Goal: Feedback & Contribution: Contribute content

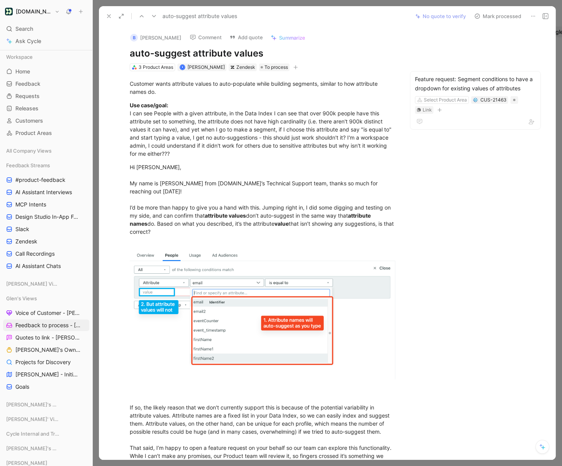
scroll to position [0, 435]
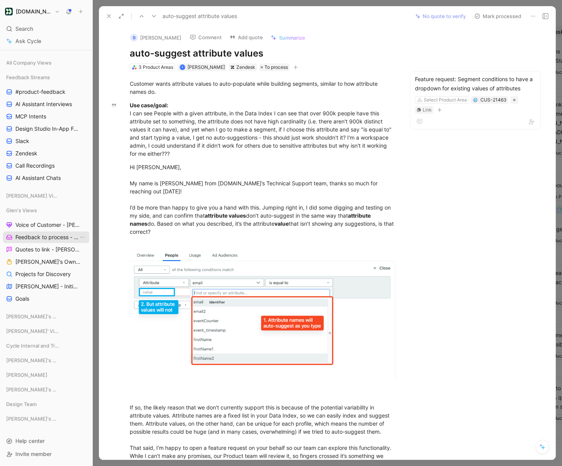
click at [47, 240] on span "Feedback to process - [PERSON_NAME]" at bounding box center [46, 238] width 63 height 8
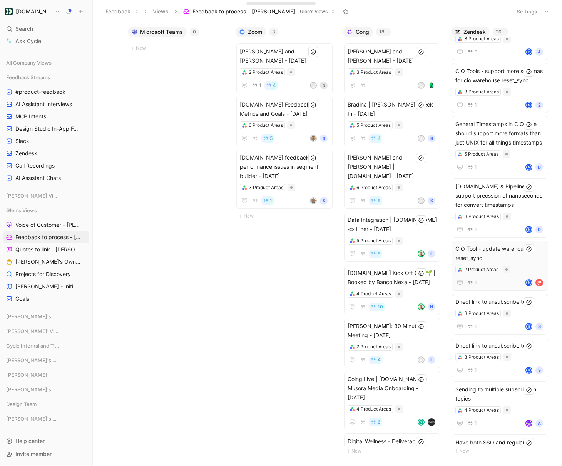
scroll to position [7, 0]
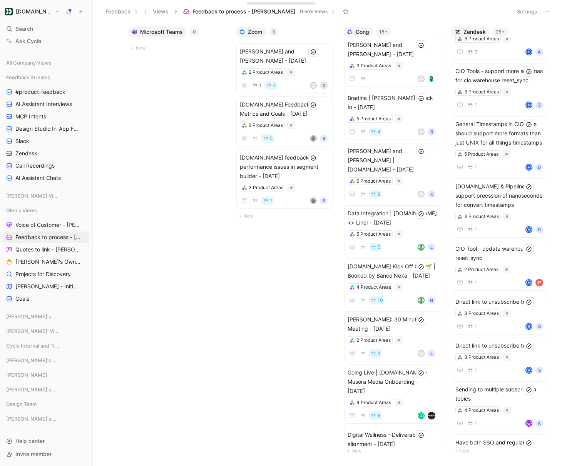
click at [531, 11] on button "Settings" at bounding box center [526, 11] width 27 height 11
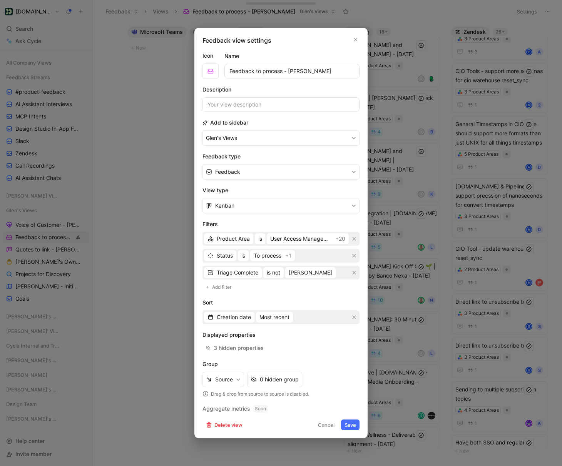
click at [153, 292] on div at bounding box center [281, 233] width 562 height 466
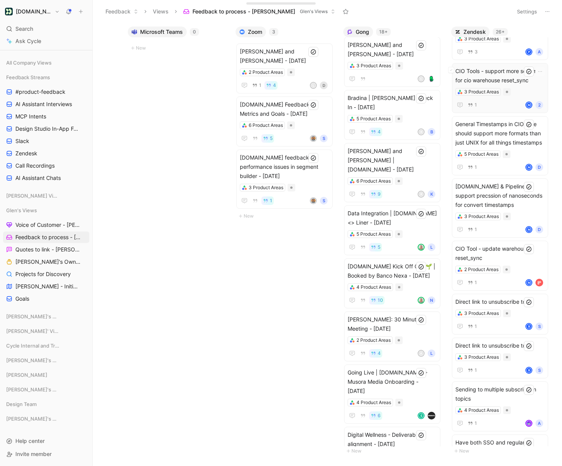
click at [500, 71] on span "CIO Tools - support more schemas for cio warehouse reset_sync" at bounding box center [499, 76] width 89 height 18
click at [503, 341] on span "Direct link to unsubscribe topic" at bounding box center [499, 345] width 89 height 9
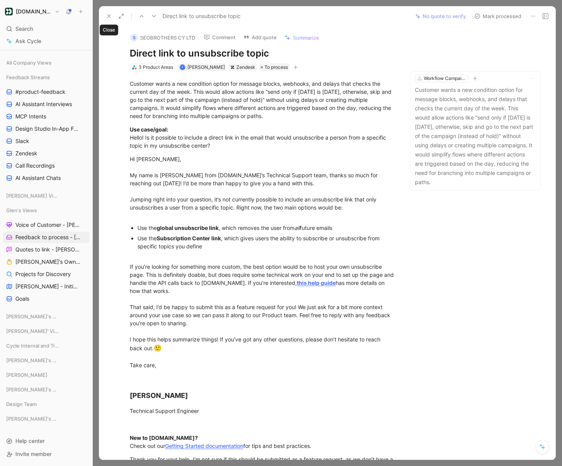
click at [111, 17] on icon at bounding box center [109, 16] width 6 height 6
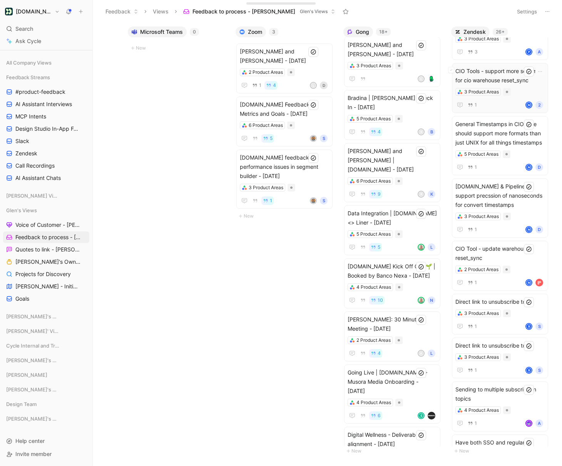
click at [487, 67] on span "CIO Tools - support more schemas for cio warehouse reset_sync" at bounding box center [499, 76] width 89 height 18
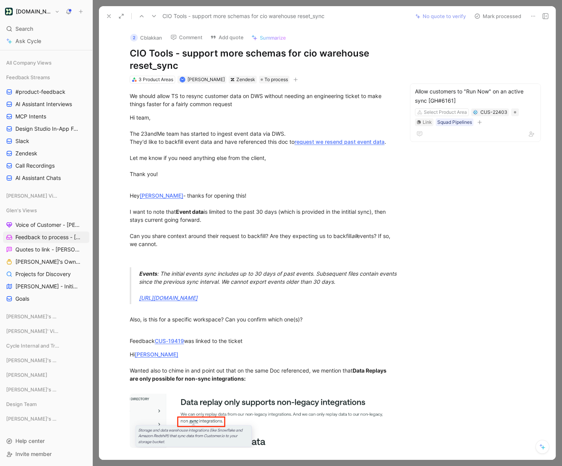
scroll to position [0, 0]
click at [108, 16] on use at bounding box center [108, 16] width 3 height 3
click at [108, 16] on button "Feedback" at bounding box center [122, 12] width 40 height 12
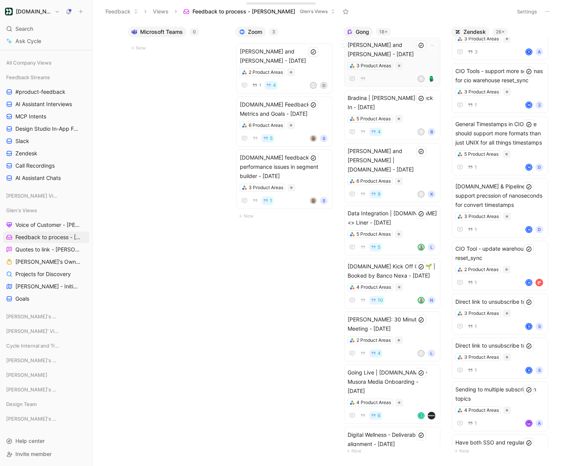
click at [392, 47] on span "Dylan Besset and Clay Mosley - 8/19/2025" at bounding box center [392, 49] width 89 height 18
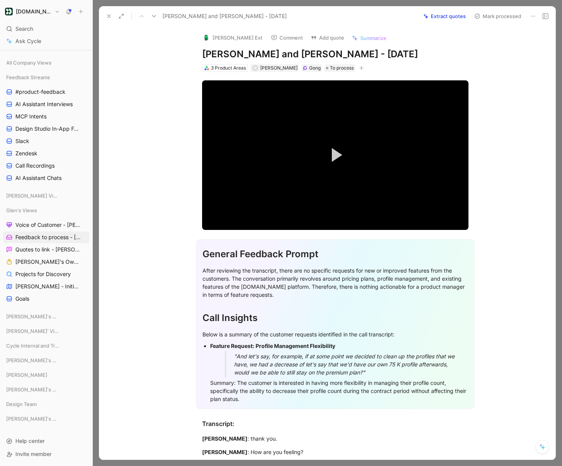
click at [438, 20] on button "Extract quotes" at bounding box center [444, 16] width 49 height 11
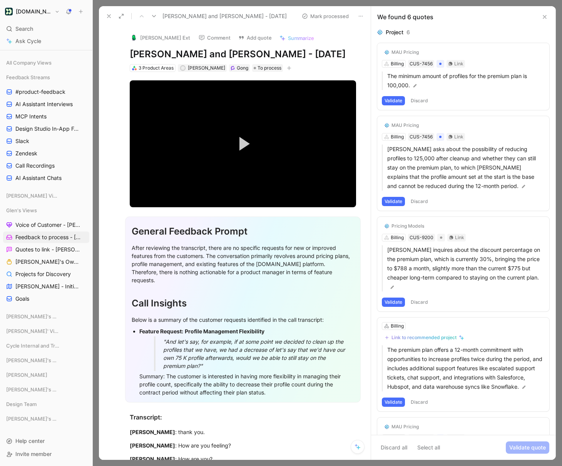
click at [421, 102] on button "Discard" at bounding box center [419, 100] width 23 height 9
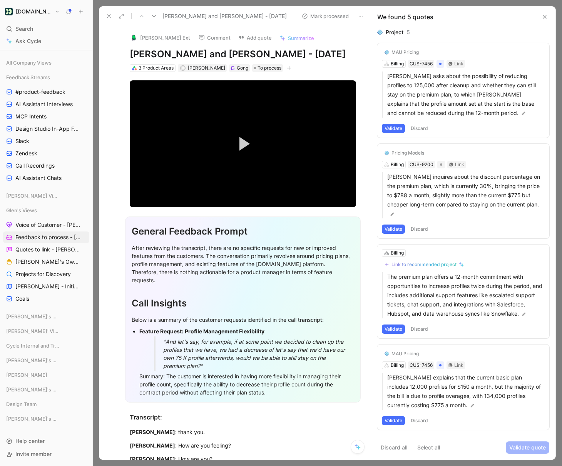
click at [393, 129] on button "Validate" at bounding box center [393, 128] width 23 height 9
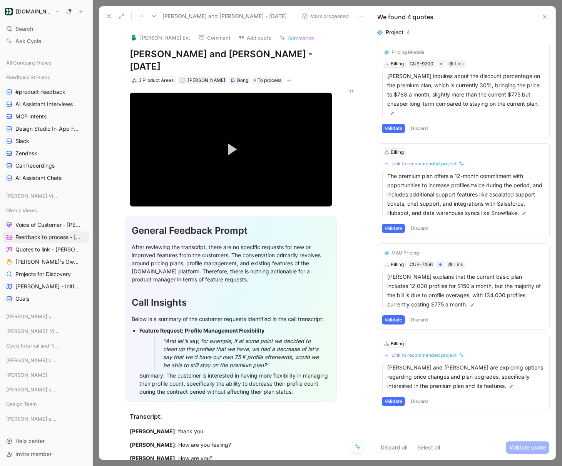
click at [395, 130] on button "Validate" at bounding box center [393, 128] width 23 height 9
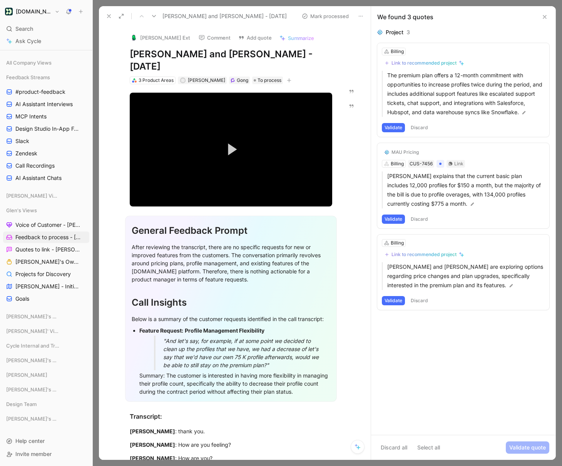
click at [399, 132] on button "Validate" at bounding box center [393, 127] width 23 height 9
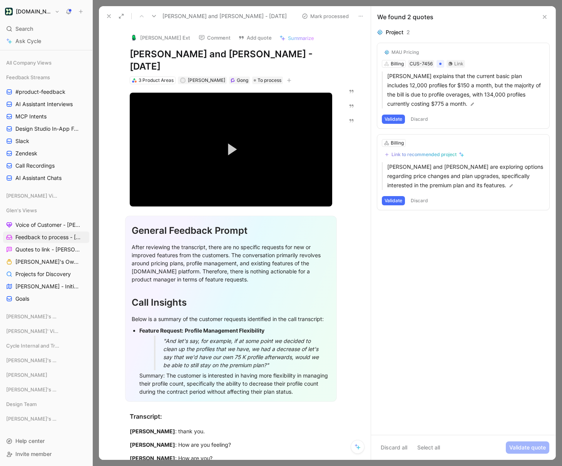
click at [425, 121] on button "Discard" at bounding box center [419, 119] width 23 height 9
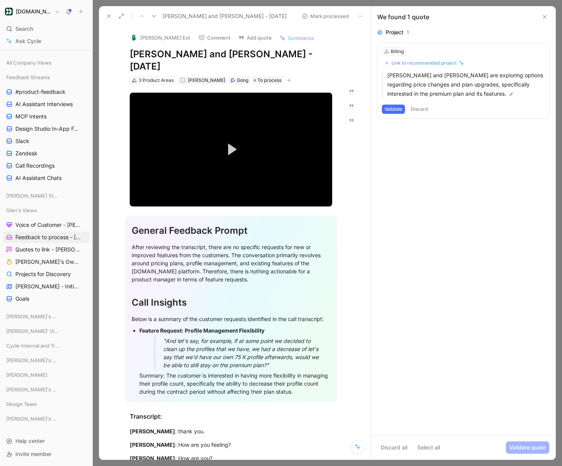
click at [423, 109] on button "Discard" at bounding box center [419, 109] width 23 height 9
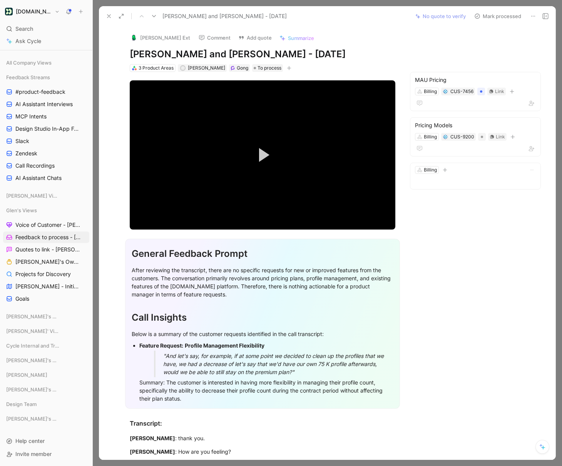
click at [485, 17] on button "Mark processed" at bounding box center [498, 16] width 54 height 11
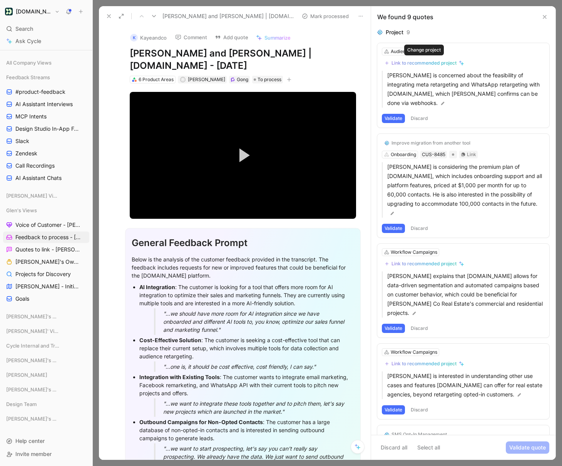
click at [417, 64] on div "Link to recommended project" at bounding box center [423, 63] width 65 height 6
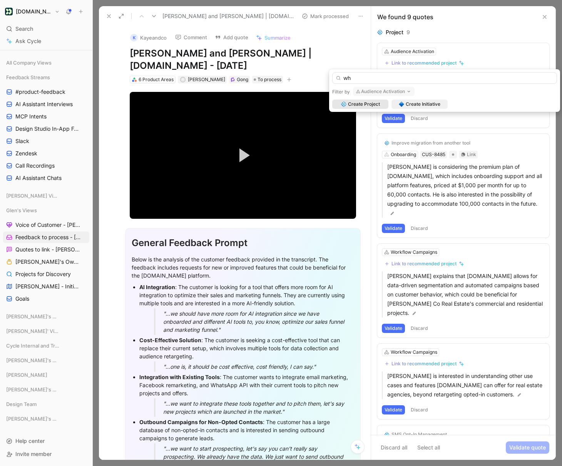
type input "w"
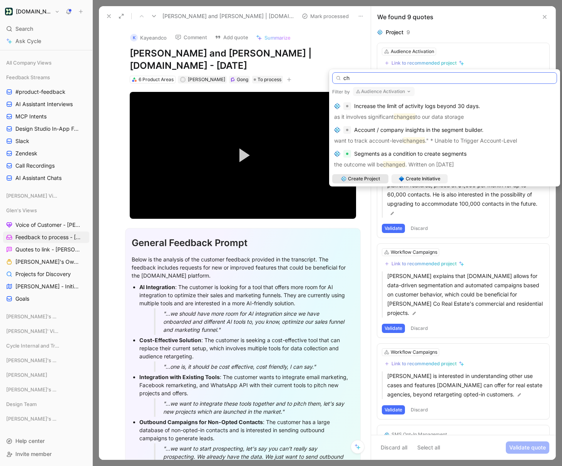
type input "c"
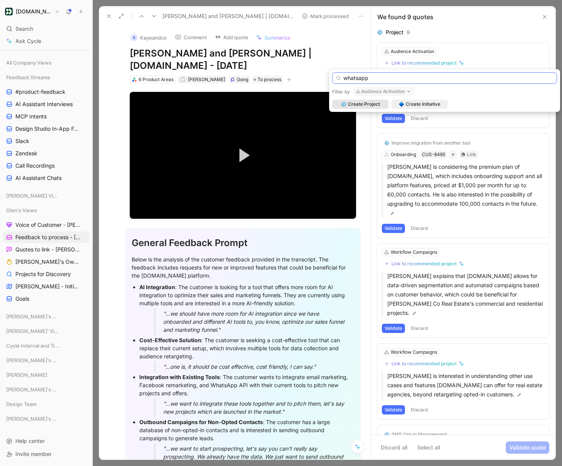
type input "whatsapp"
click at [365, 79] on input "whatsapp" at bounding box center [444, 78] width 225 height 12
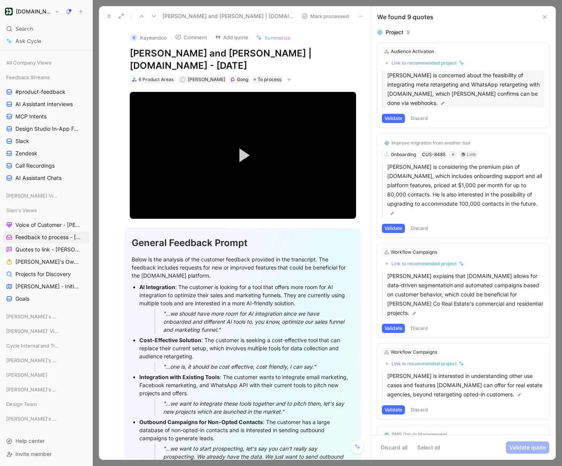
scroll to position [0, 0]
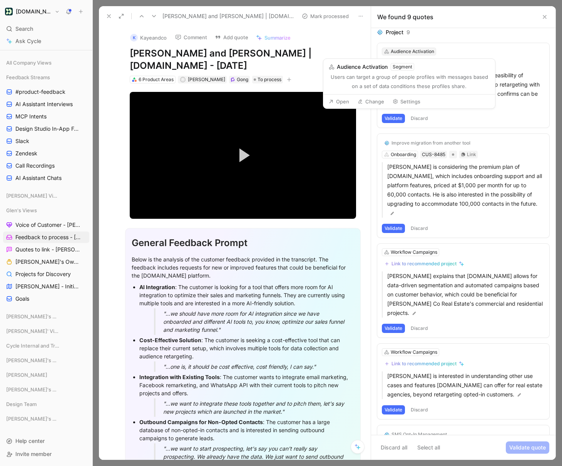
click at [428, 51] on div "Audience Activation" at bounding box center [412, 52] width 43 height 8
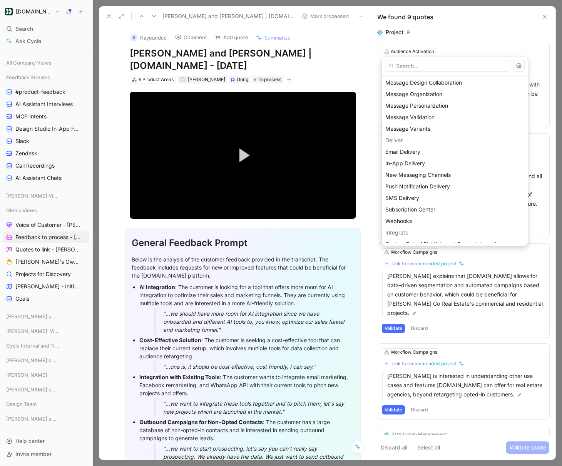
scroll to position [229, 0]
click at [449, 172] on span "New Messaging Channels" at bounding box center [417, 174] width 65 height 7
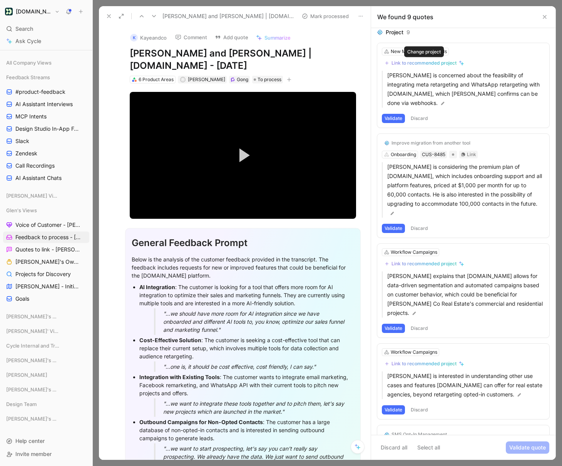
click at [440, 62] on div "Link to recommended project" at bounding box center [423, 63] width 65 height 6
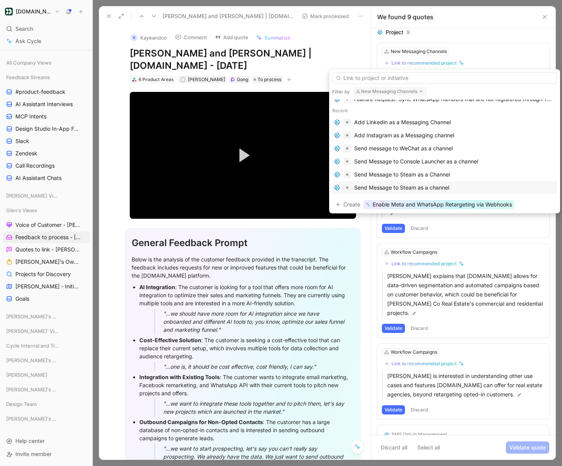
scroll to position [0, 0]
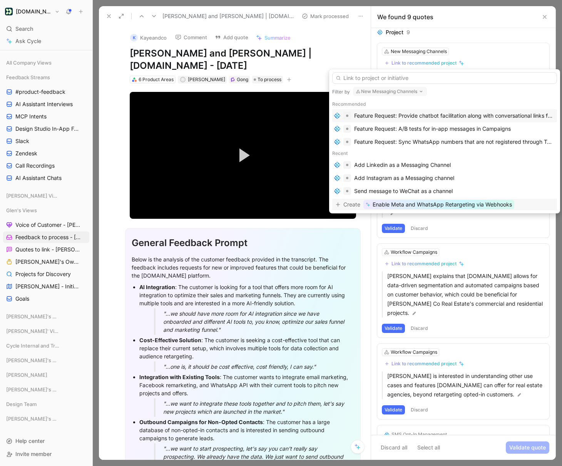
click at [346, 207] on span "Create" at bounding box center [351, 204] width 17 height 9
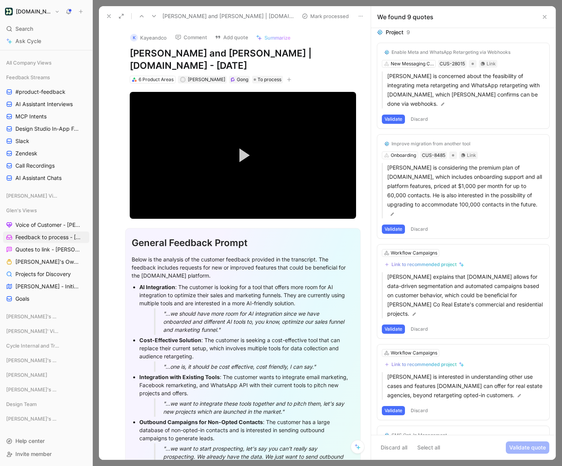
click at [428, 50] on div "Enable Meta and WhatsApp Retargeting via Webhooks" at bounding box center [450, 52] width 119 height 6
click at [450, 52] on div "Enable Meta and WhatsApp Retargeting via Webhooks" at bounding box center [450, 52] width 119 height 6
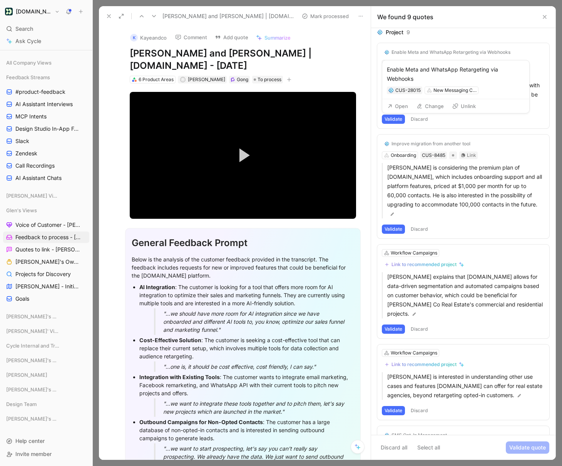
click at [399, 105] on button "Open" at bounding box center [398, 106] width 28 height 11
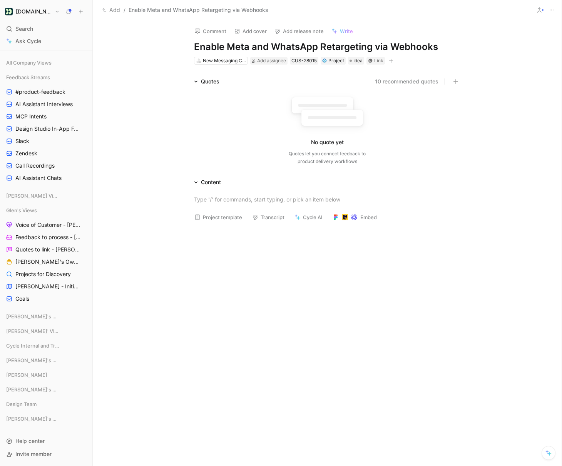
click at [227, 44] on h1 "Enable Meta and WhatsApp Retargeting via Webhooks" at bounding box center [327, 47] width 266 height 12
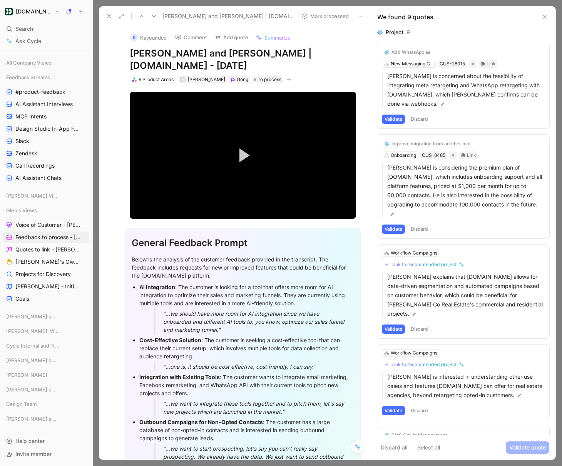
click at [405, 52] on div "Add WhatsApp as" at bounding box center [410, 52] width 39 height 6
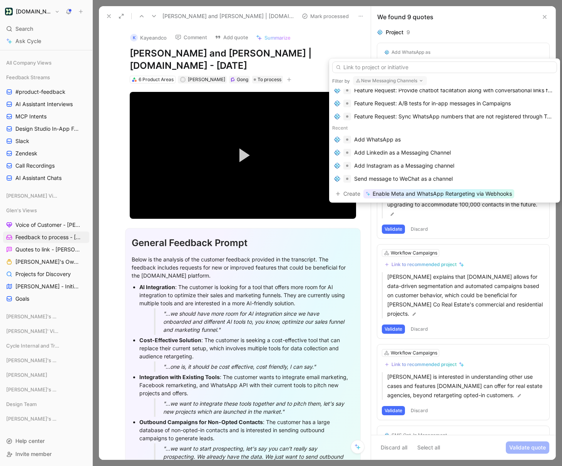
scroll to position [30, 0]
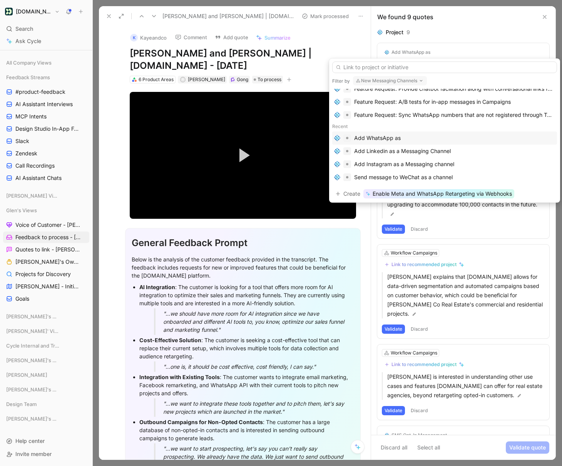
click at [411, 136] on div "Add WhatsApp as" at bounding box center [444, 138] width 221 height 9
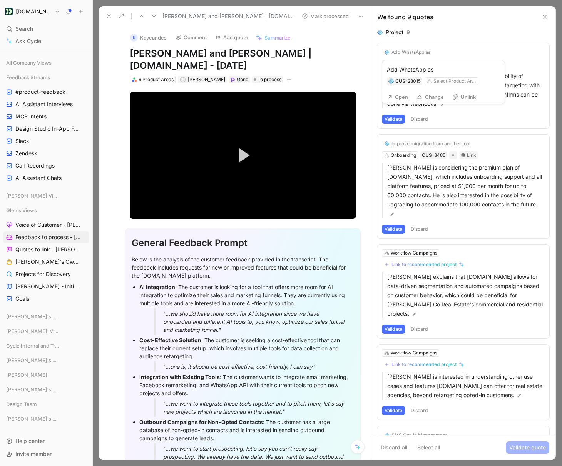
click at [399, 98] on button "Open" at bounding box center [398, 97] width 28 height 11
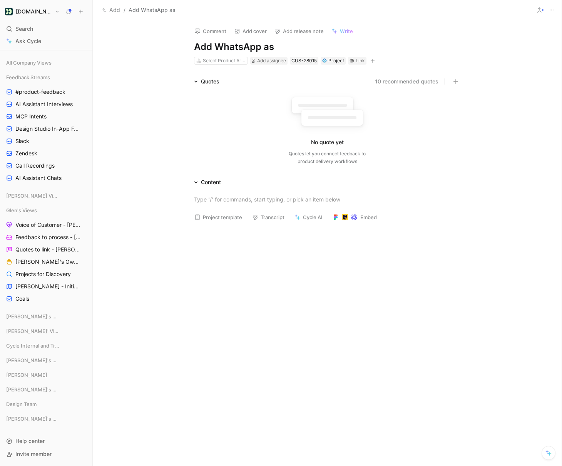
click at [280, 48] on h1 "Add WhatsApp as" at bounding box center [327, 47] width 266 height 12
drag, startPoint x: 150, startPoint y: 119, endPoint x: 110, endPoint y: 52, distance: 77.8
click at [150, 119] on div "Quotes 10 recommended quotes No quote yet Quotes let you connect feedback to pr…" at bounding box center [327, 123] width 469 height 92
click at [393, 84] on button "10 recommended quotes" at bounding box center [407, 81] width 64 height 9
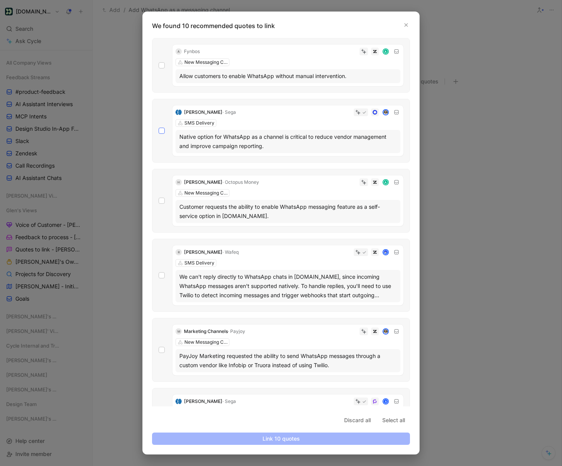
click at [162, 129] on icon at bounding box center [161, 131] width 5 height 5
click at [159, 128] on input "checkbox" at bounding box center [159, 128] width 0 height 0
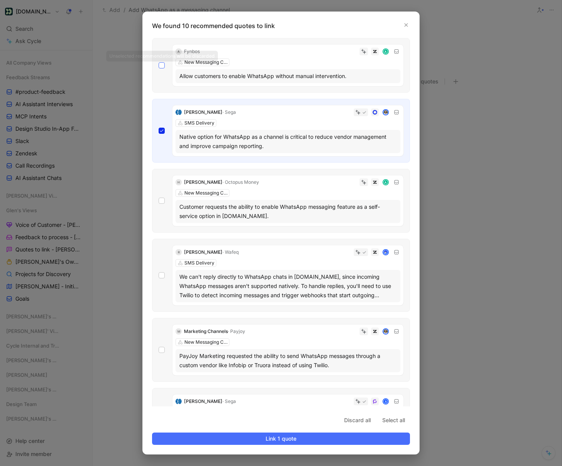
click at [160, 63] on icon at bounding box center [161, 65] width 5 height 5
click at [159, 62] on input "checkbox" at bounding box center [159, 62] width 0 height 0
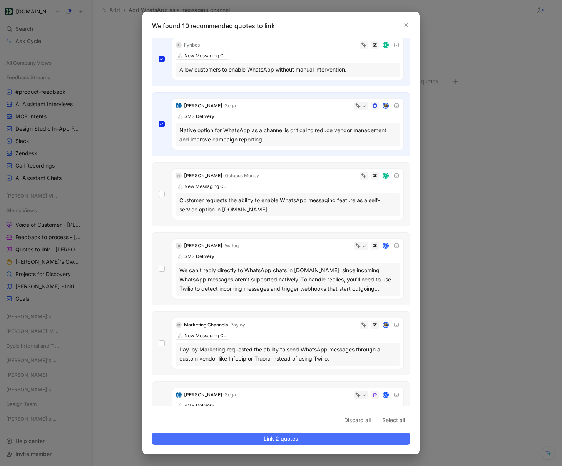
scroll to position [13, 0]
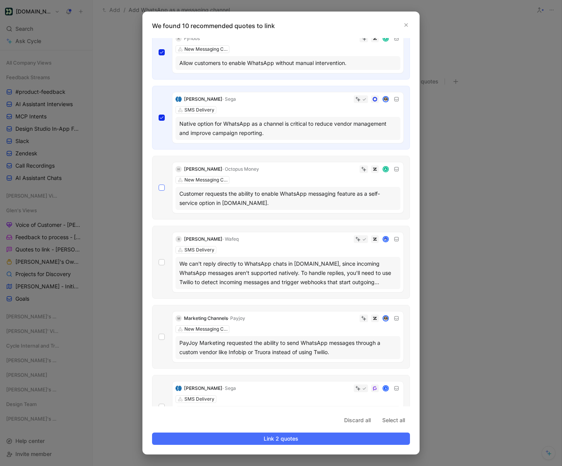
click at [164, 186] on div at bounding box center [162, 188] width 6 height 6
click at [159, 198] on input "checkbox" at bounding box center [159, 198] width 0 height 0
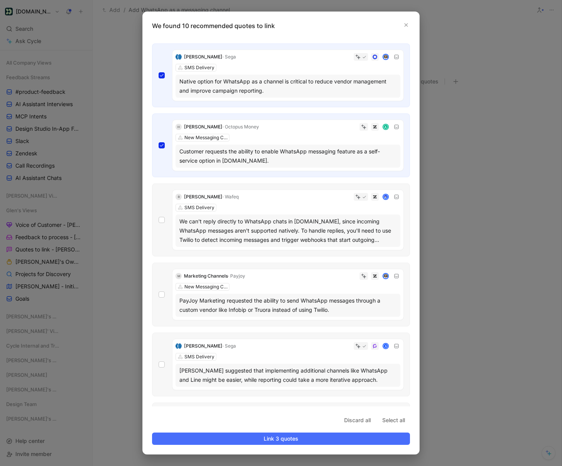
scroll to position [58, 0]
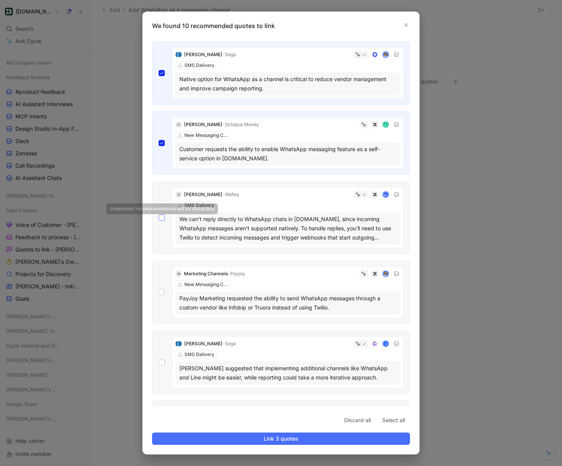
click at [160, 217] on icon at bounding box center [161, 218] width 5 height 5
click at [159, 272] on input "checkbox" at bounding box center [159, 272] width 0 height 0
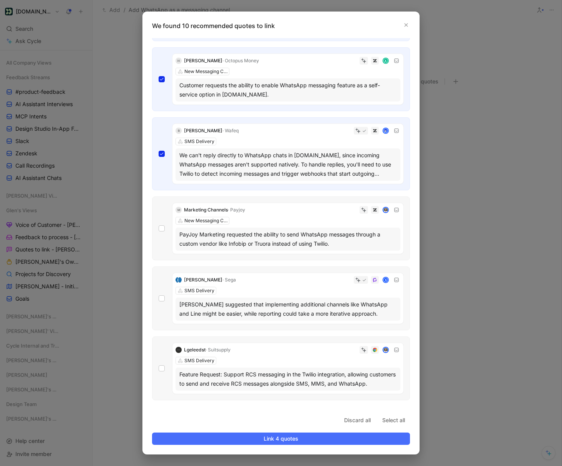
scroll to position [123, 0]
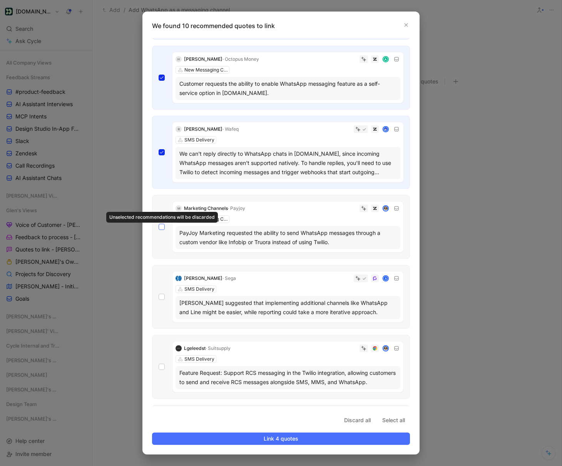
click at [161, 226] on icon at bounding box center [161, 227] width 5 height 5
click at [159, 347] on input "checkbox" at bounding box center [159, 347] width 0 height 0
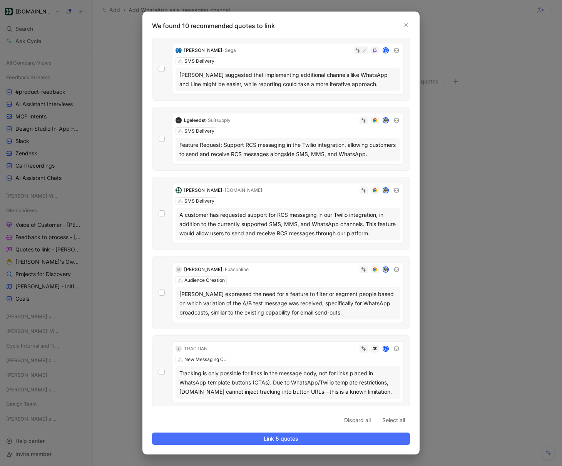
scroll to position [353, 0]
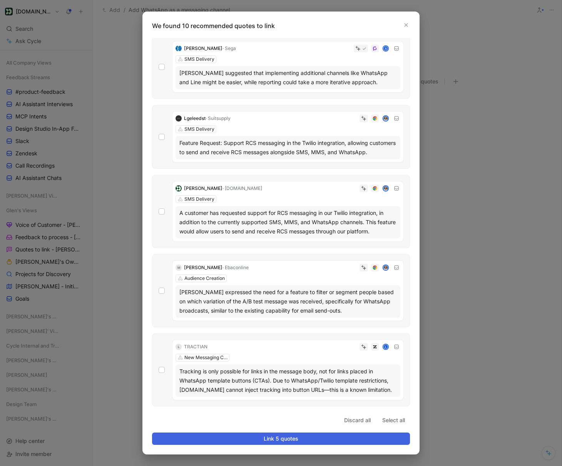
click at [278, 438] on span "Link 5 quotes" at bounding box center [281, 438] width 245 height 9
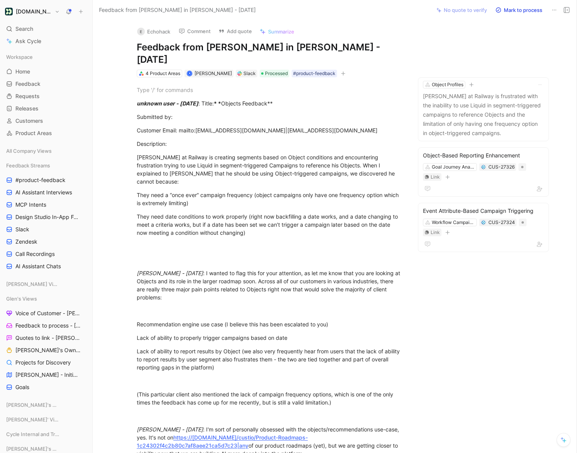
click at [224, 43] on h1 "Feedback from [PERSON_NAME] in [PERSON_NAME] - [DATE]" at bounding box center [270, 53] width 266 height 25
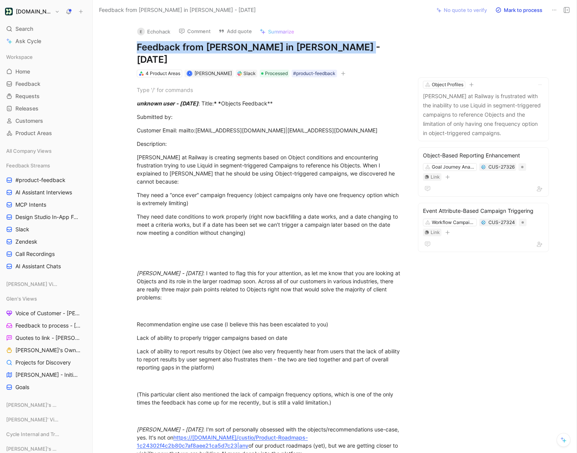
click at [224, 43] on h1 "Feedback from [PERSON_NAME] in [PERSON_NAME] - [DATE]" at bounding box center [270, 53] width 266 height 25
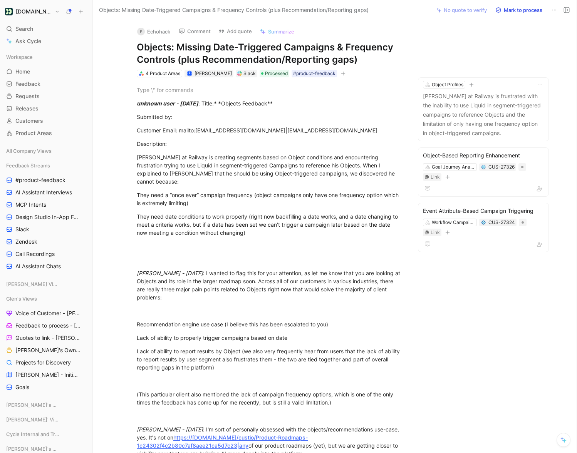
click at [265, 48] on h1 "Objects: Missing Date-Triggered Campaigns & Frequency Controls (plus Recommenda…" at bounding box center [270, 53] width 266 height 25
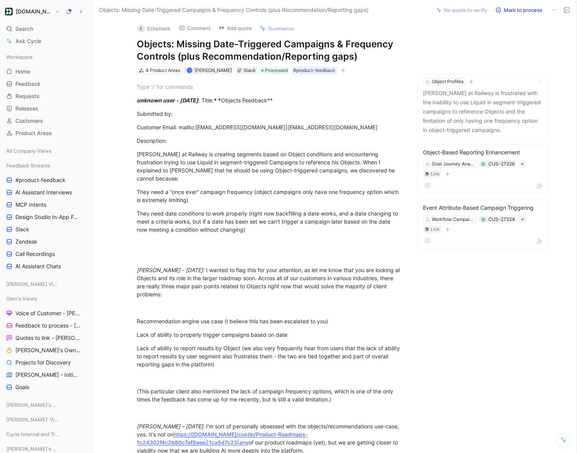
scroll to position [2, 0]
click at [323, 153] on div "David at Railway is creating segments based on Object conditions and encounteri…" at bounding box center [270, 167] width 266 height 32
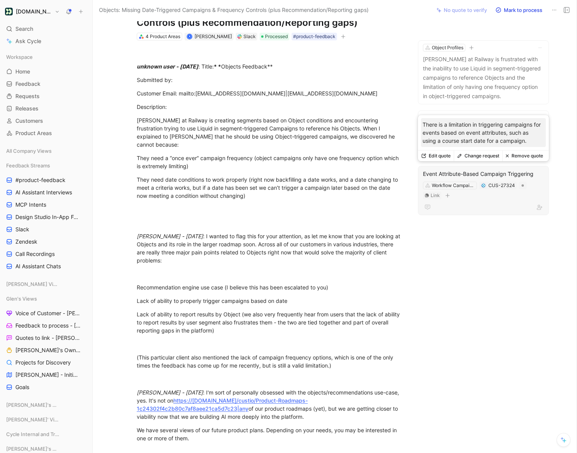
scroll to position [38, 0]
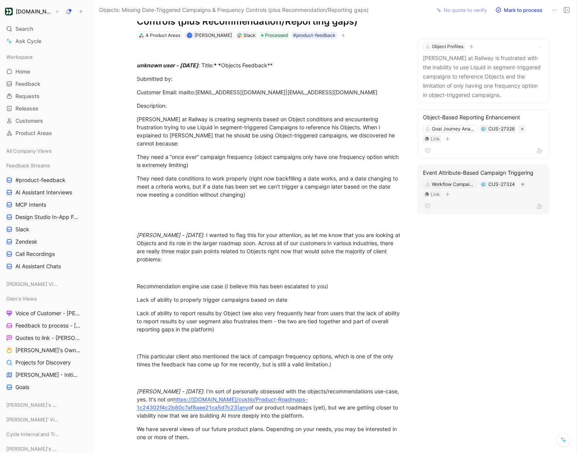
click at [465, 182] on div "Workflow Campaigns" at bounding box center [452, 184] width 43 height 8
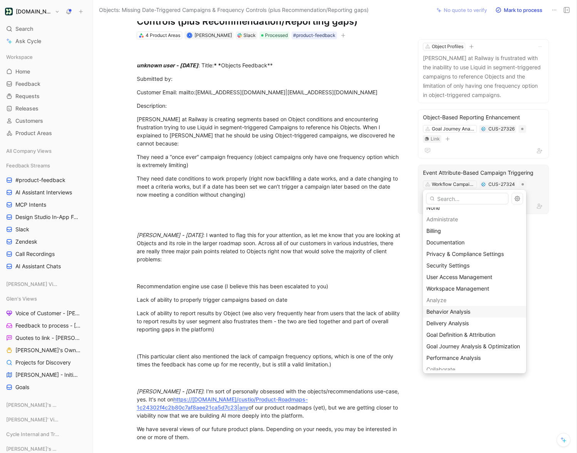
scroll to position [7, 0]
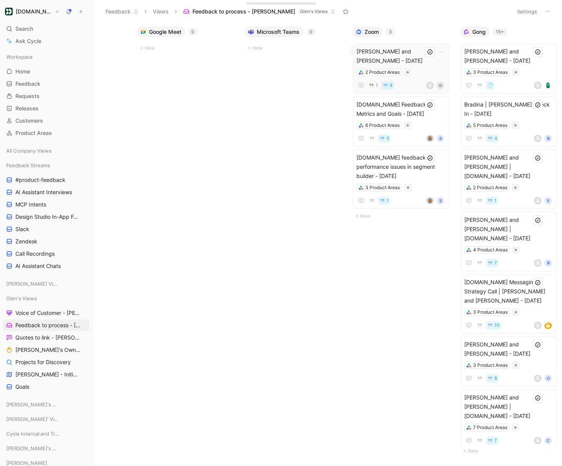
scroll to position [0, 513]
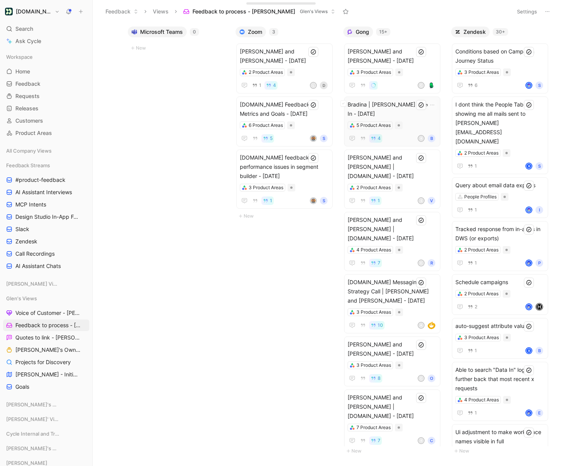
click at [407, 119] on div "Bradina | Ron - Bolle Check In - 8/19/2025 5 Product Areas 4 R B" at bounding box center [392, 121] width 89 height 43
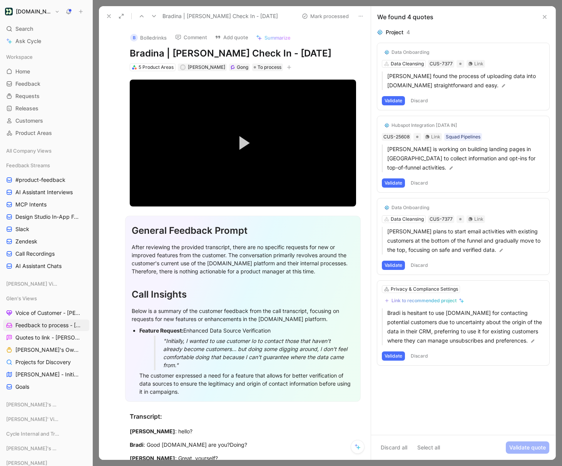
click at [421, 102] on button "Discard" at bounding box center [419, 100] width 23 height 9
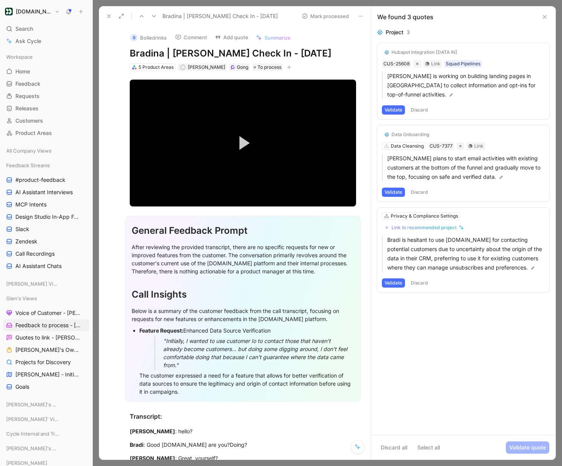
click at [424, 105] on button "Discard" at bounding box center [419, 109] width 23 height 9
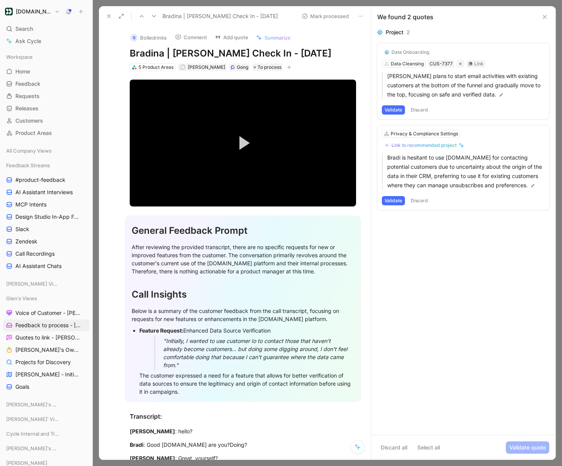
click at [423, 110] on button "Discard" at bounding box center [419, 109] width 23 height 9
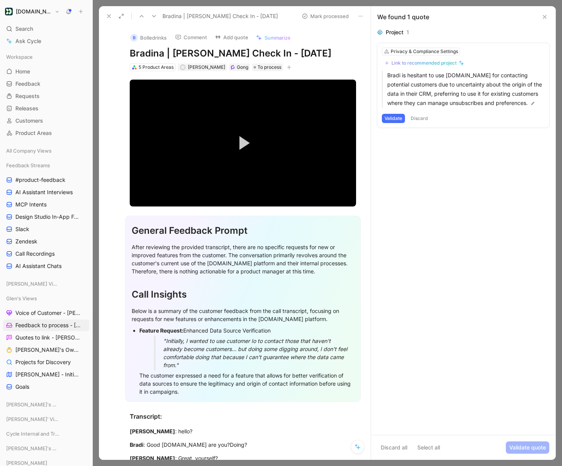
click at [421, 119] on button "Discard" at bounding box center [419, 118] width 23 height 9
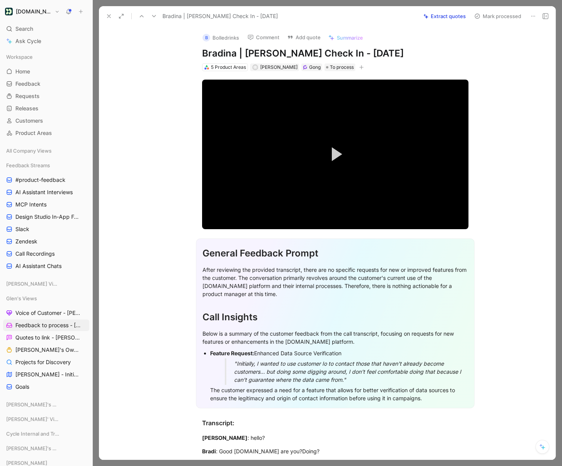
click at [483, 17] on button "Mark processed" at bounding box center [498, 16] width 54 height 11
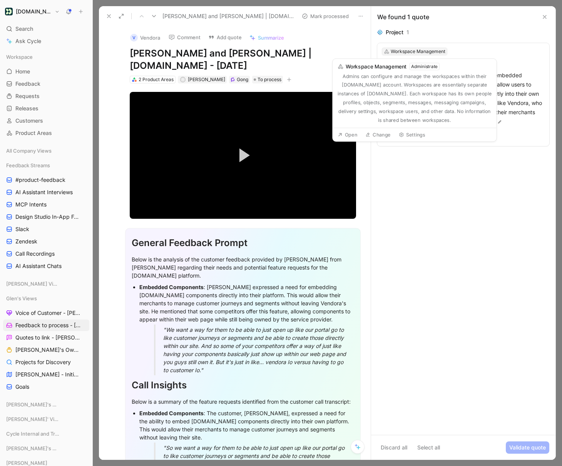
click at [401, 52] on div "Workspace Management" at bounding box center [418, 52] width 55 height 8
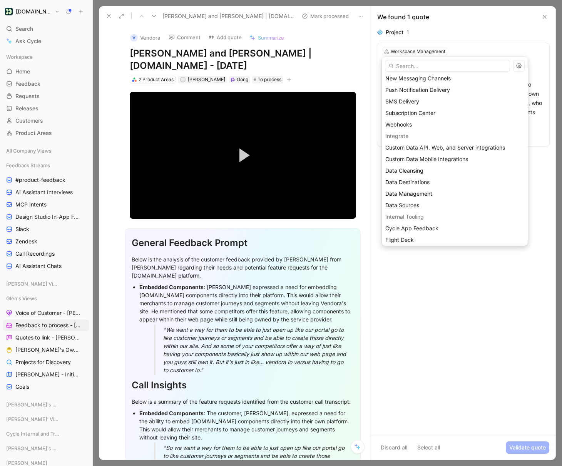
scroll to position [327, 0]
click at [470, 148] on span "Custom Data API, Web, and Server integrations" at bounding box center [445, 146] width 120 height 7
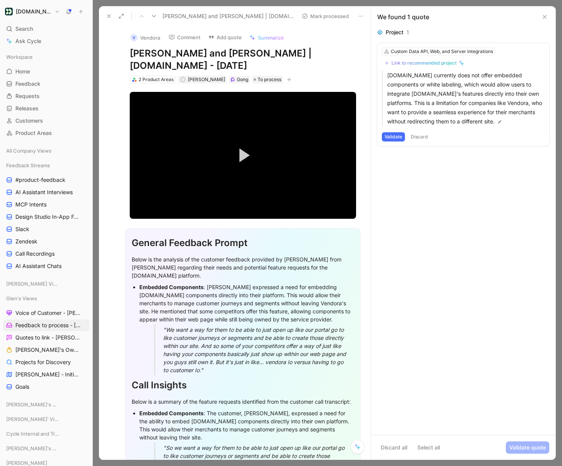
click at [398, 140] on button "Validate" at bounding box center [393, 136] width 23 height 9
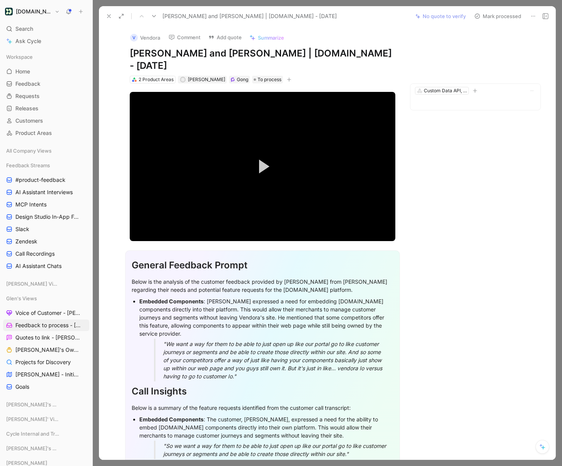
click at [499, 19] on button "Mark processed" at bounding box center [498, 16] width 54 height 11
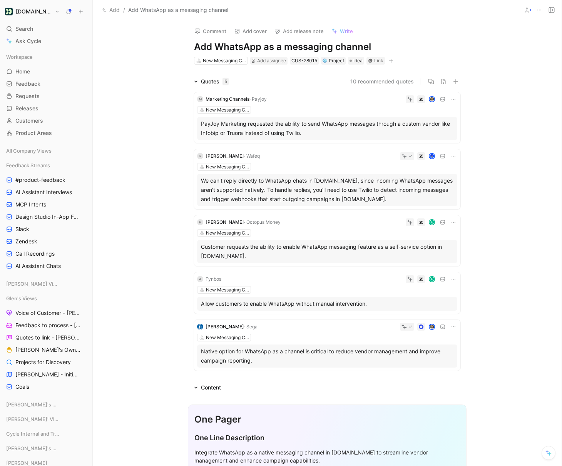
click at [406, 82] on button "10 recommended quotes" at bounding box center [382, 81] width 64 height 9
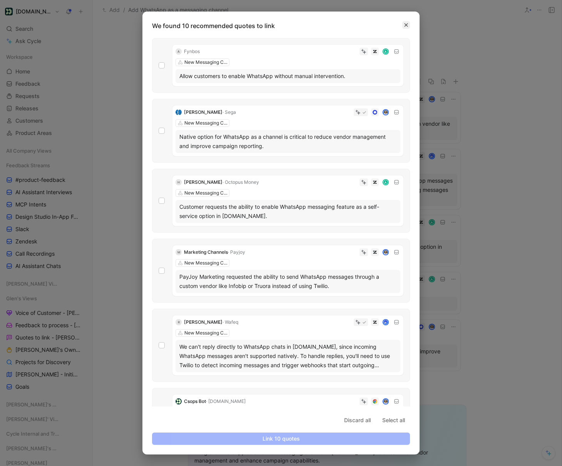
click at [406, 28] on button "button" at bounding box center [406, 25] width 8 height 8
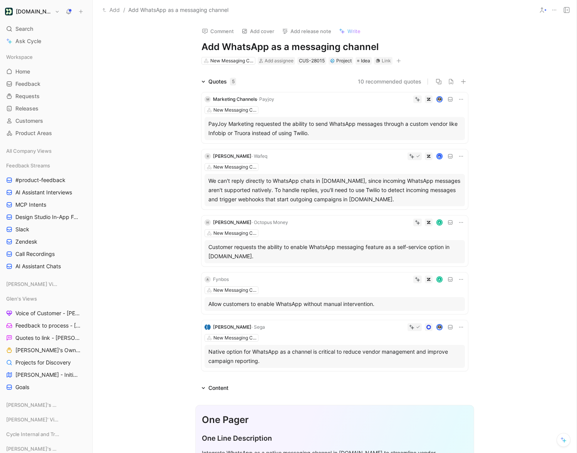
scroll to position [3, 0]
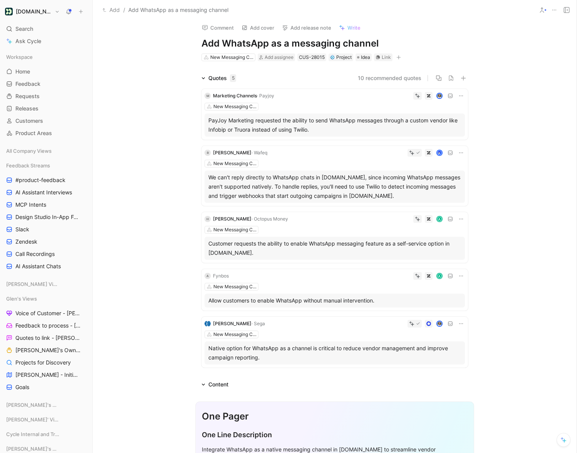
click at [407, 79] on button "10 recommended quotes" at bounding box center [390, 78] width 64 height 9
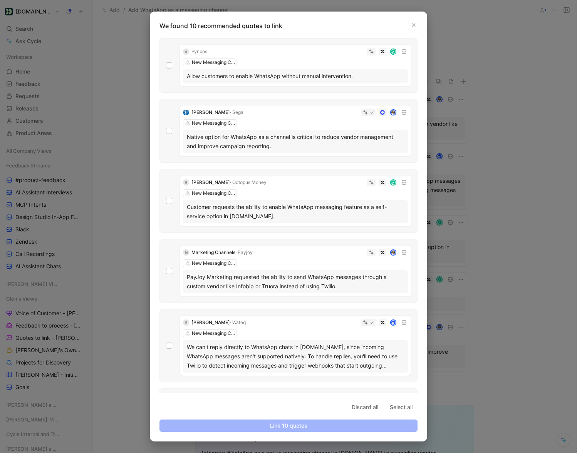
drag, startPoint x: 415, startPoint y: 23, endPoint x: 414, endPoint y: 36, distance: 13.1
click at [415, 23] on icon "button" at bounding box center [413, 25] width 5 height 5
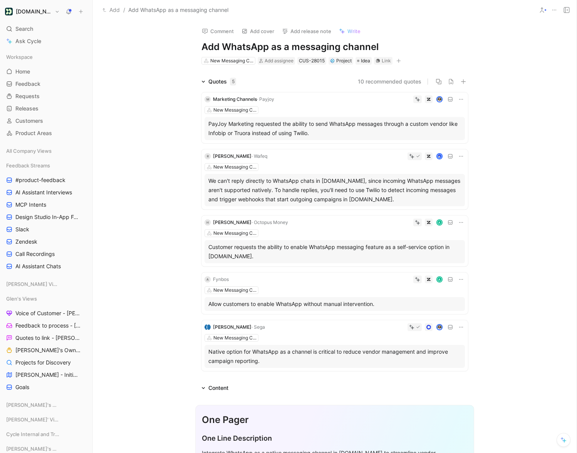
click at [389, 80] on button "10 recommended quotes" at bounding box center [390, 81] width 64 height 9
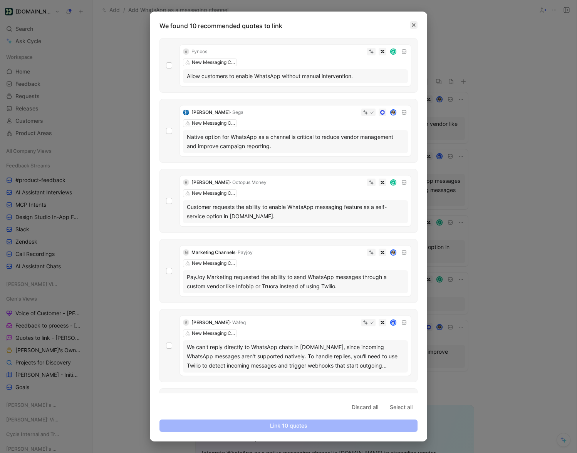
click at [410, 24] on button "button" at bounding box center [413, 25] width 8 height 8
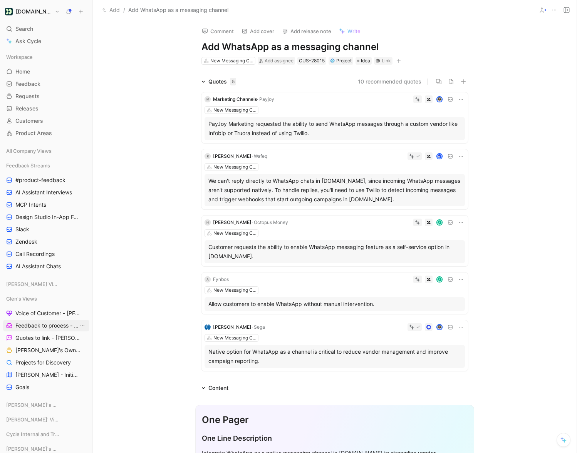
click at [53, 322] on span "Feedback to process - [PERSON_NAME]" at bounding box center [46, 326] width 63 height 8
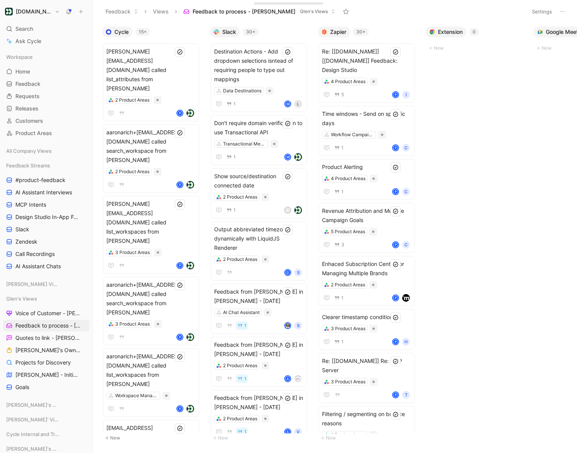
scroll to position [0, 498]
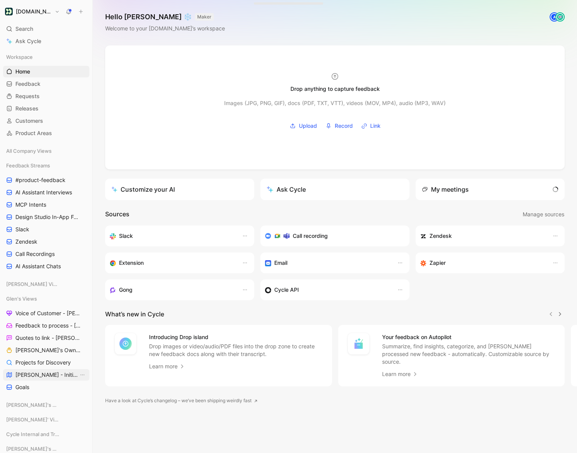
click at [50, 374] on span "[PERSON_NAME] - Initiatives" at bounding box center [46, 375] width 63 height 8
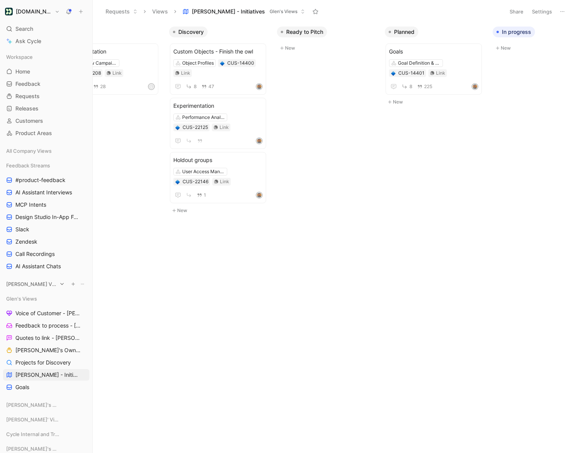
scroll to position [0, 43]
click at [80, 10] on icon at bounding box center [80, 11] width 5 height 5
drag, startPoint x: 268, startPoint y: 331, endPoint x: 74, endPoint y: 395, distance: 204.5
click at [267, 330] on body "[DOMAIN_NAME] Search ⌘ K Ask Cycle Workspace Home G then H Feedback G then F Re…" at bounding box center [288, 226] width 577 height 453
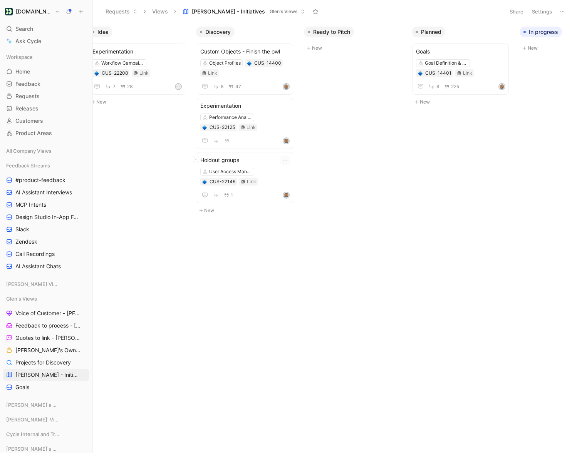
scroll to position [0, 0]
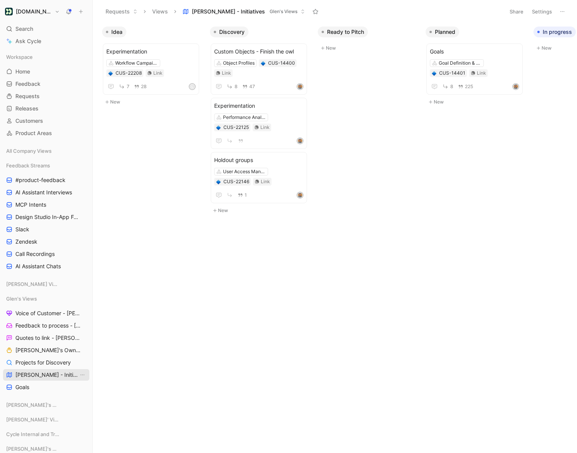
click at [36, 377] on span "[PERSON_NAME] - Initiatives" at bounding box center [46, 375] width 63 height 8
click at [269, 14] on span "Glen's Views" at bounding box center [283, 12] width 28 height 8
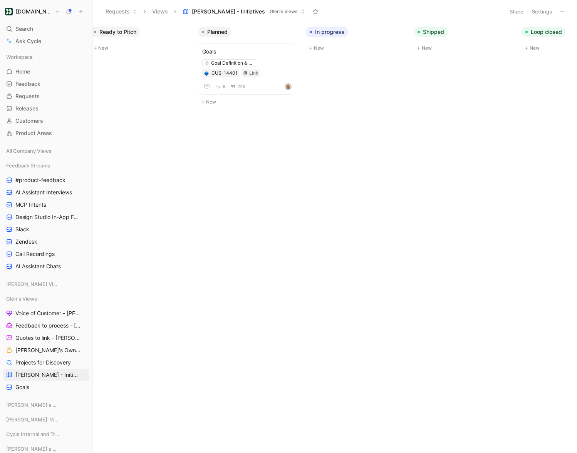
scroll to position [0, 61]
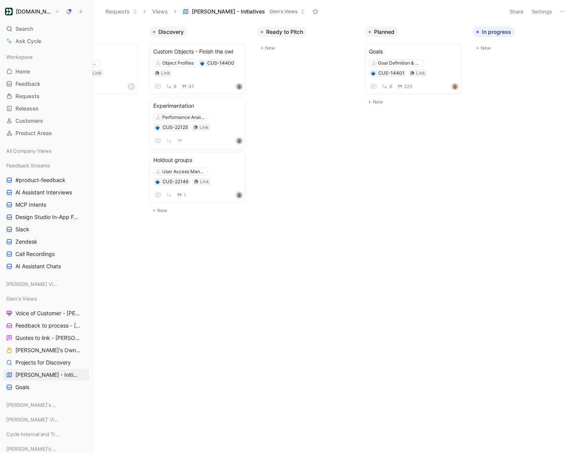
click at [374, 100] on button "New" at bounding box center [415, 101] width 102 height 9
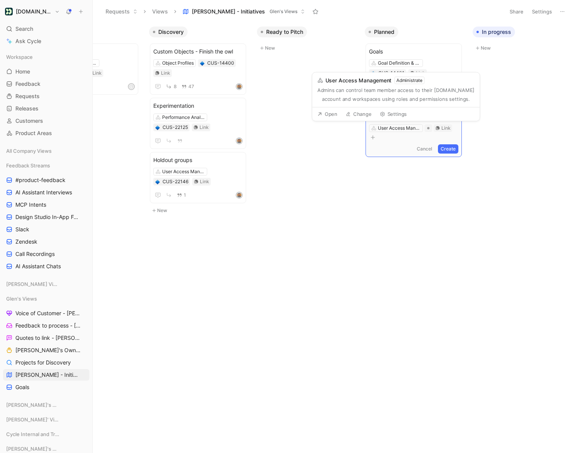
click at [395, 146] on div "Mobile Untitled User Access Management Link Cancel Create" at bounding box center [413, 127] width 96 height 59
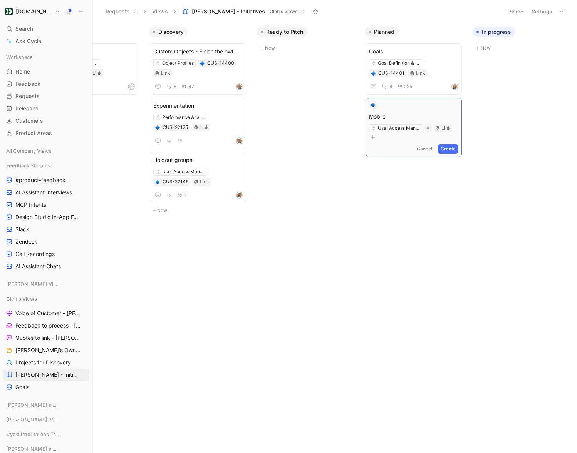
click at [390, 118] on span "Mobile" at bounding box center [413, 116] width 89 height 9
click at [403, 129] on div "User Access Management" at bounding box center [399, 128] width 43 height 8
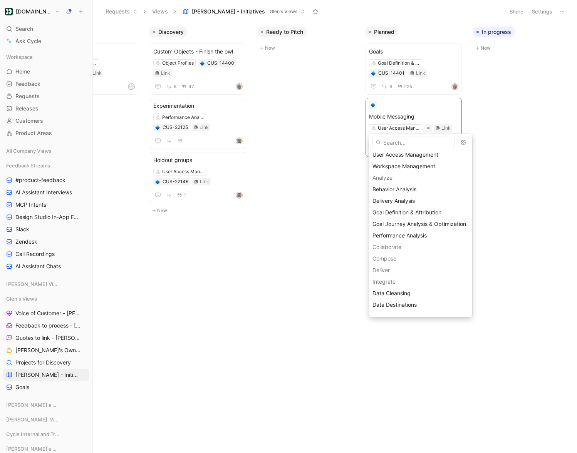
scroll to position [14, 0]
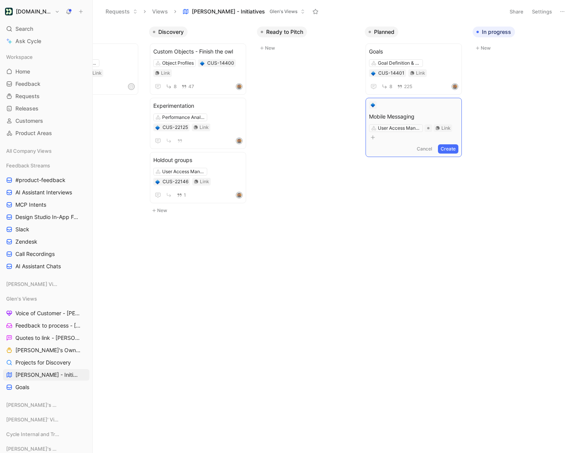
click at [430, 144] on button "Cancel" at bounding box center [424, 148] width 21 height 9
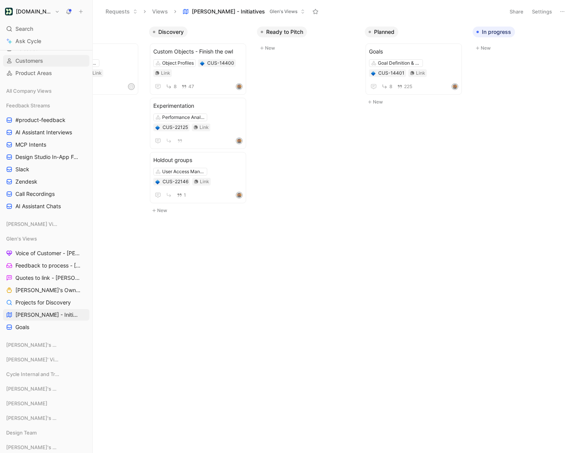
scroll to position [0, 0]
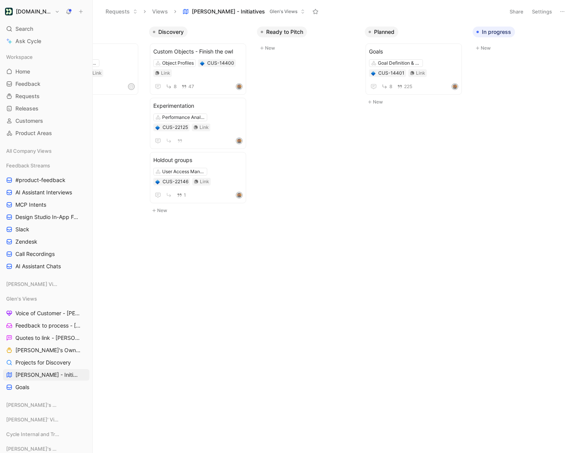
click at [83, 11] on icon at bounding box center [80, 11] width 5 height 5
click at [140, 42] on button "New release l" at bounding box center [132, 40] width 82 height 13
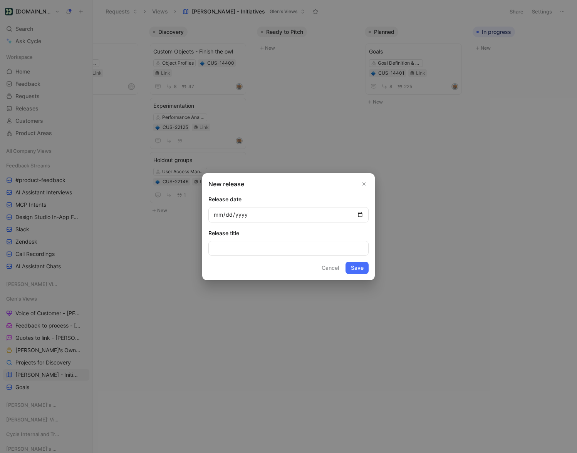
click at [365, 185] on use "Close" at bounding box center [364, 183] width 3 height 3
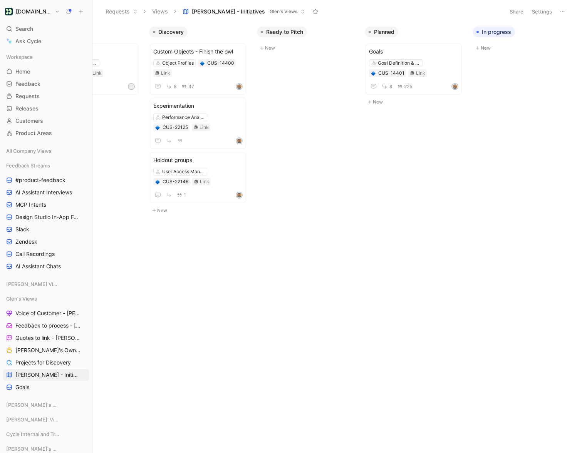
click at [79, 15] on button at bounding box center [80, 11] width 11 height 11
click at [306, 304] on div "Idea Experimentation Workflow Campaigns CUS-22208 Link 7 28 L New Discovery Cus…" at bounding box center [335, 238] width 484 height 430
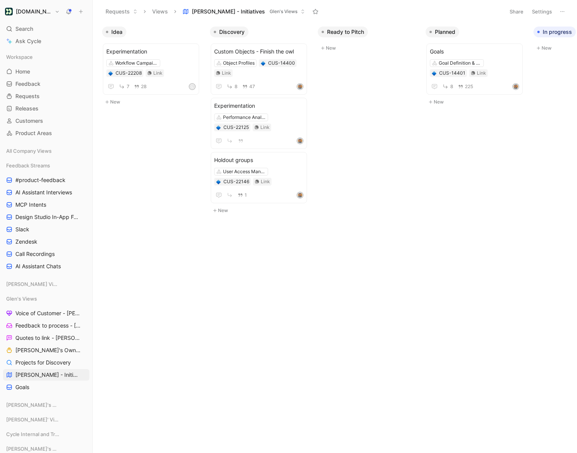
click at [80, 11] on use at bounding box center [80, 11] width 3 height 3
click at [108, 28] on button "New request r" at bounding box center [132, 27] width 82 height 13
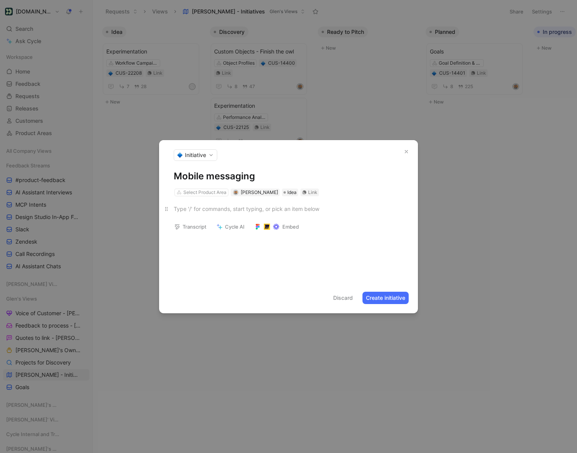
click at [220, 210] on div at bounding box center [288, 209] width 229 height 8
click at [214, 193] on div "Select Product Area" at bounding box center [204, 193] width 43 height 8
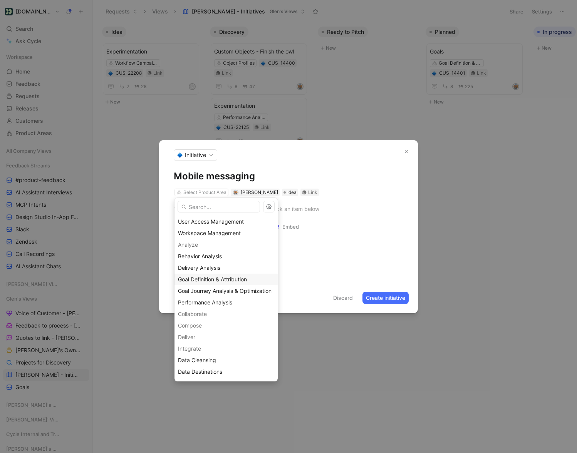
scroll to position [19, 0]
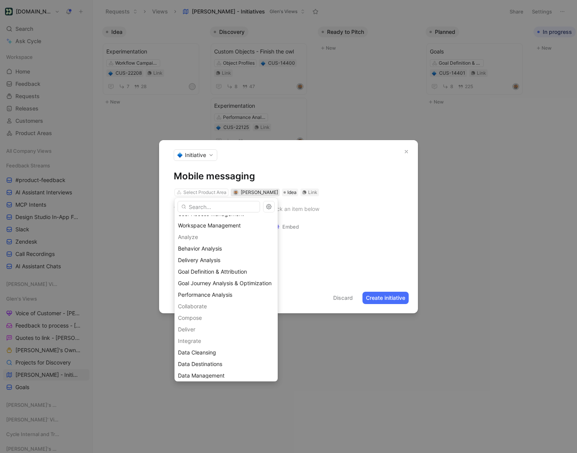
click at [255, 190] on span "[PERSON_NAME]" at bounding box center [259, 192] width 37 height 6
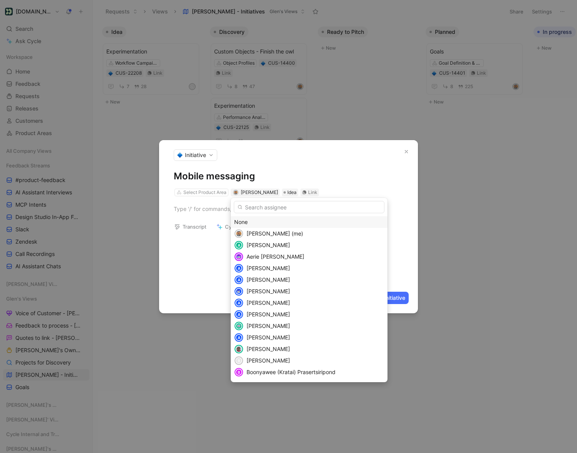
click at [246, 219] on div "None" at bounding box center [309, 221] width 150 height 9
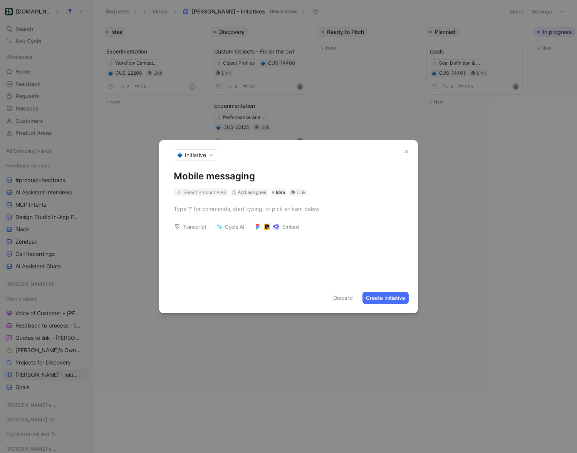
click at [206, 192] on div "Select Product Area" at bounding box center [204, 193] width 43 height 8
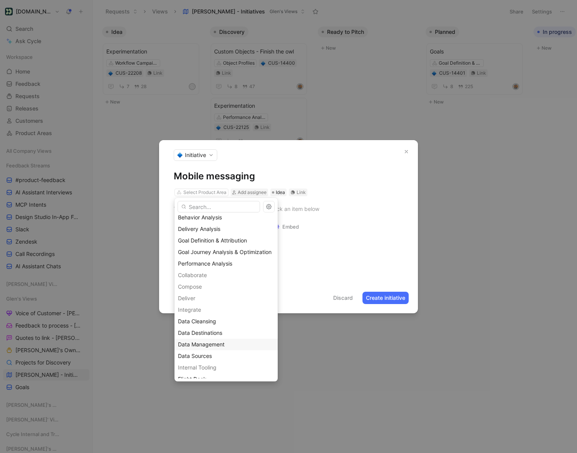
scroll to position [48, 0]
